Goal: Navigation & Orientation: Find specific page/section

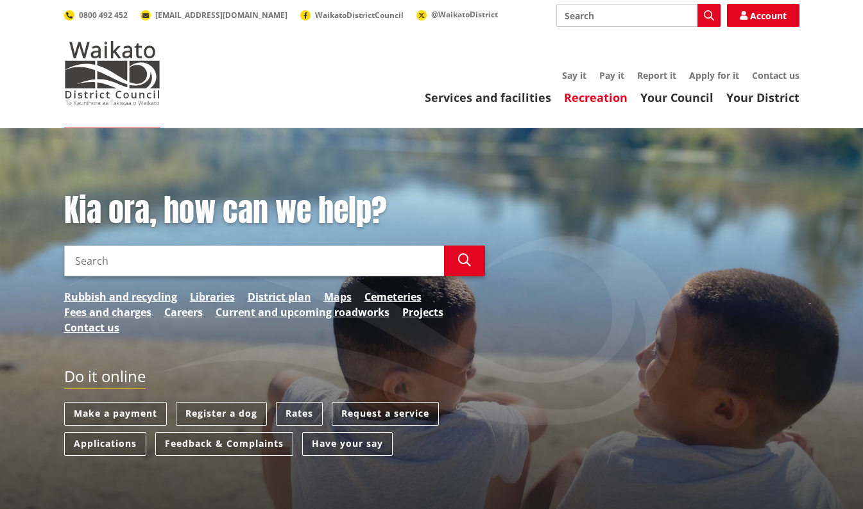
click at [597, 98] on link "Recreation" at bounding box center [596, 97] width 64 height 15
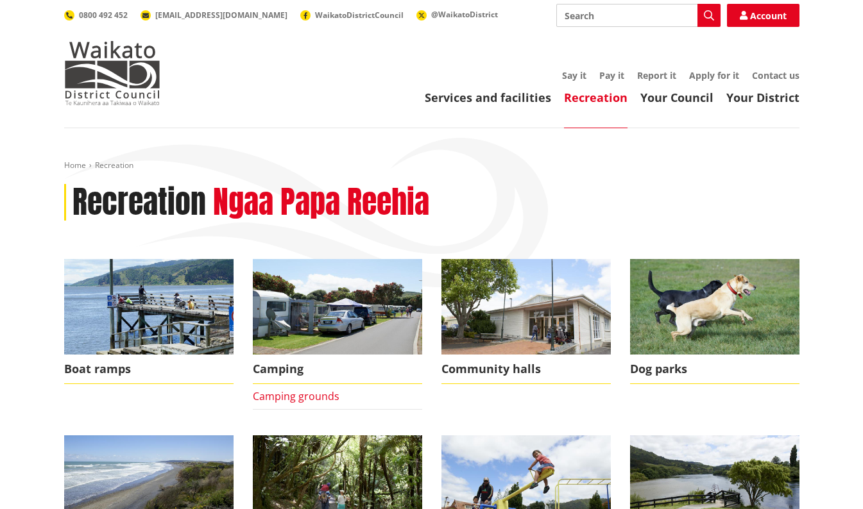
click at [294, 400] on link "Camping grounds" at bounding box center [296, 396] width 87 height 14
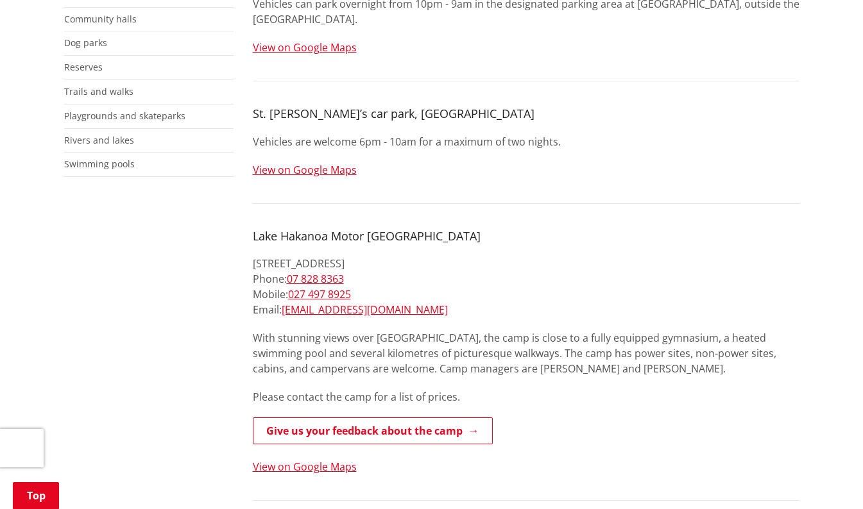
scroll to position [348, 0]
